Goal: Task Accomplishment & Management: Manage account settings

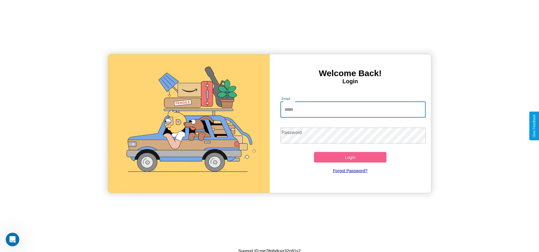
click at [353, 109] on input "Email" at bounding box center [352, 110] width 145 height 16
type input "**********"
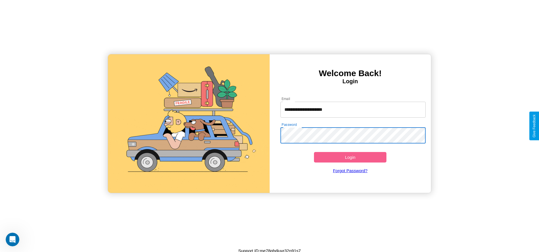
click at [350, 157] on button "Login" at bounding box center [350, 157] width 73 height 11
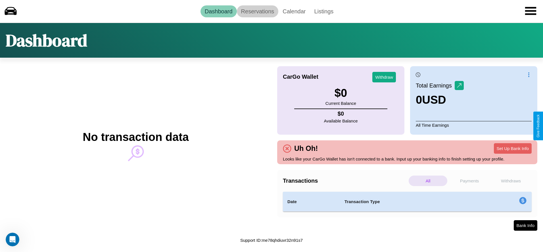
click at [257, 11] on link "Reservations" at bounding box center [258, 11] width 42 height 12
